Goal: Task Accomplishment & Management: Use online tool/utility

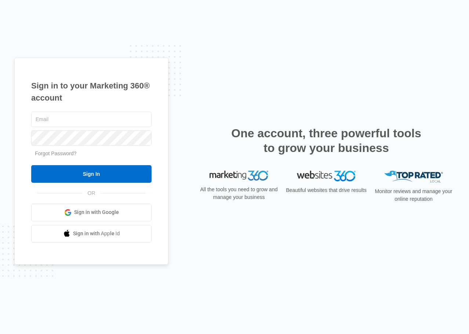
scroll to position [3601, 0]
click at [92, 120] on input "text" at bounding box center [91, 119] width 120 height 15
type input "[EMAIL_ADDRESS][DOMAIN_NAME]"
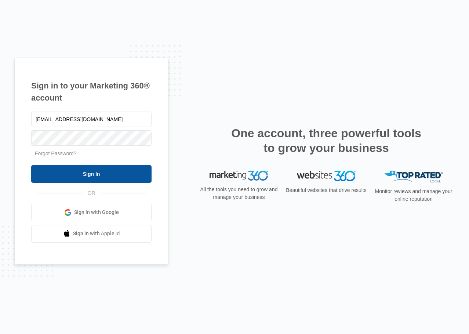
click at [108, 168] on input "Sign In" at bounding box center [91, 174] width 120 height 18
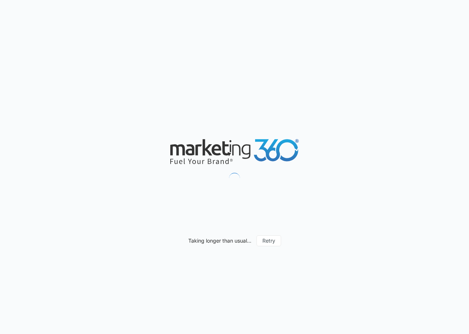
scroll to position [3601, 0]
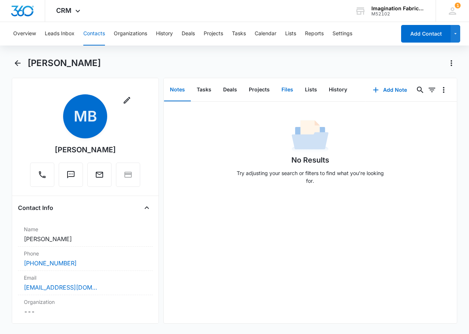
click at [291, 92] on button "Files" at bounding box center [286, 89] width 23 height 23
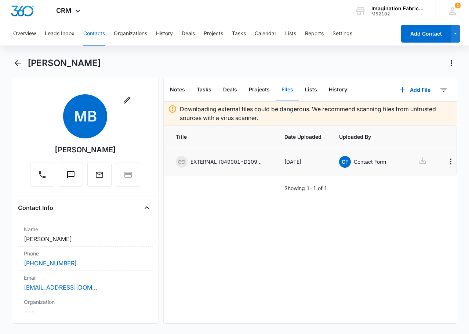
click at [425, 161] on icon at bounding box center [422, 160] width 9 height 9
